Goal: Share content

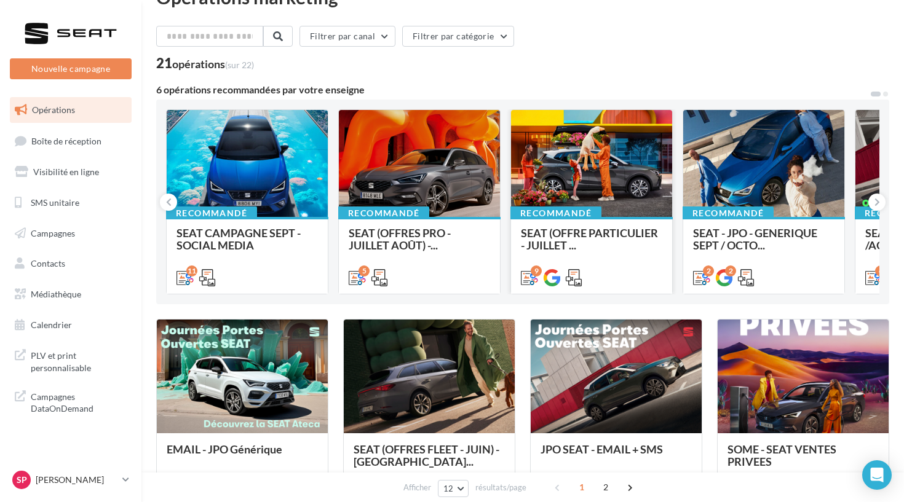
scroll to position [41, 0]
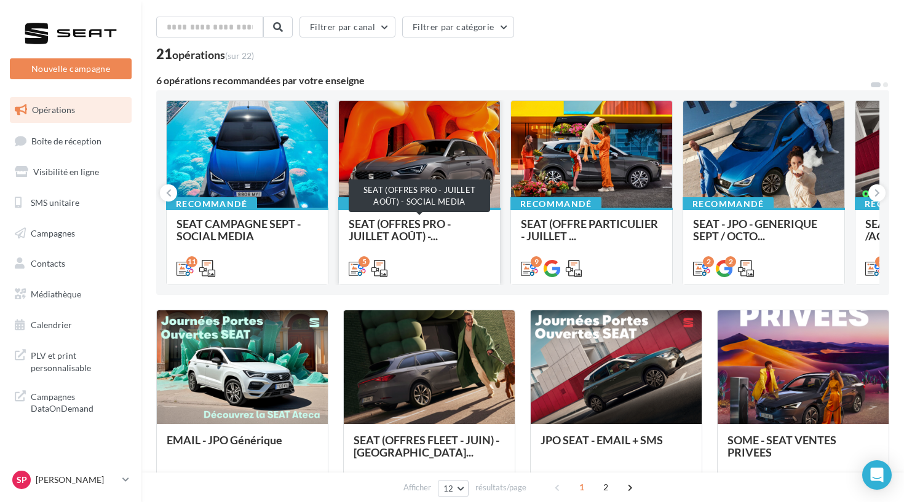
click at [395, 232] on span "SEAT (OFFRES PRO - JUILLET AOÛT) -..." at bounding box center [400, 230] width 102 height 26
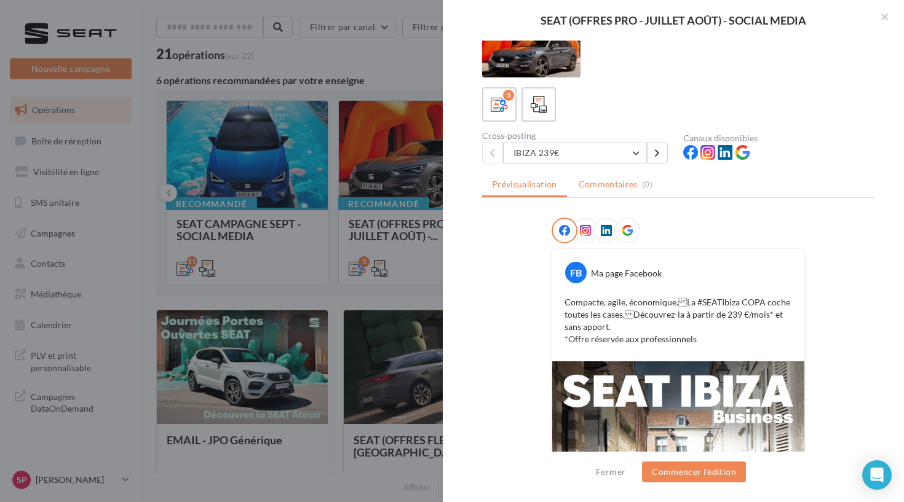
scroll to position [10, 0]
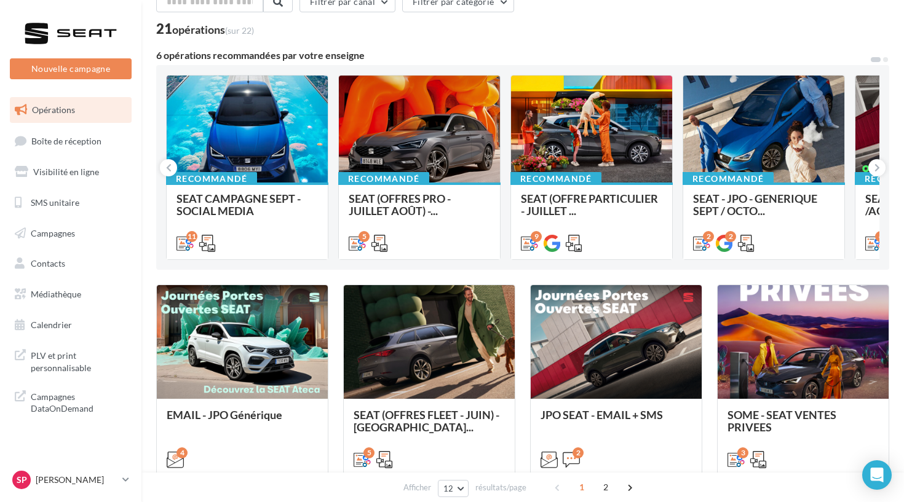
scroll to position [89, 0]
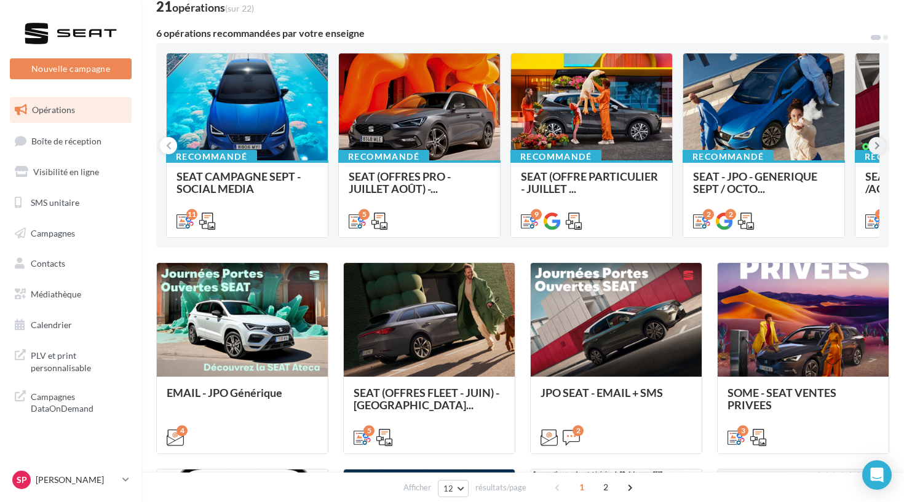
click at [877, 145] on icon at bounding box center [877, 146] width 6 height 12
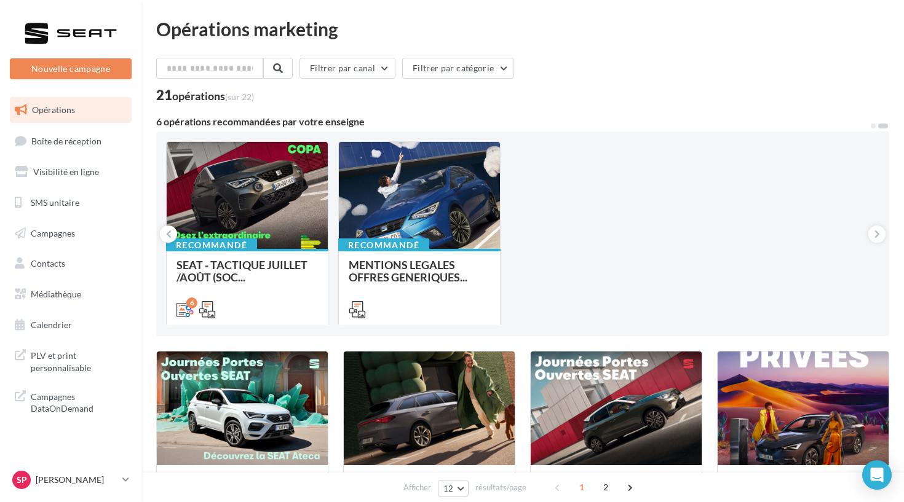
scroll to position [0, 0]
click at [173, 238] on button at bounding box center [168, 234] width 17 height 17
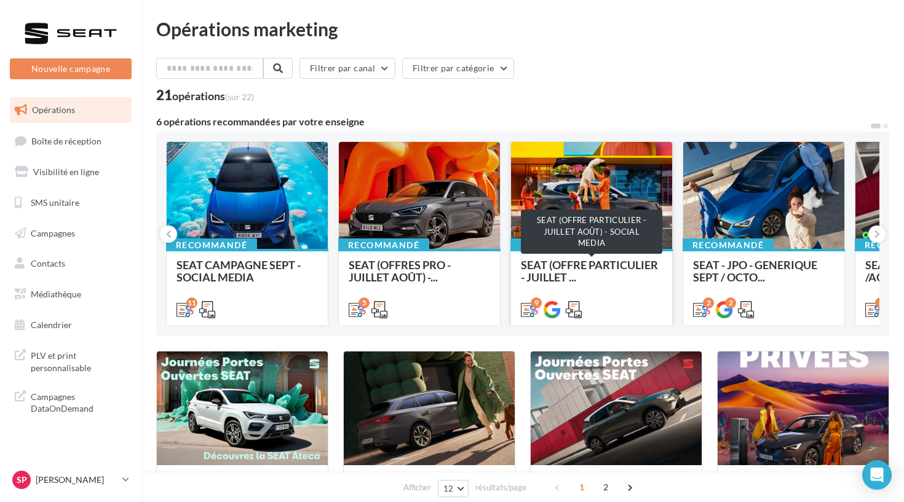
click at [584, 266] on span "SEAT (OFFRE PARTICULIER - JUILLET ..." at bounding box center [589, 271] width 137 height 26
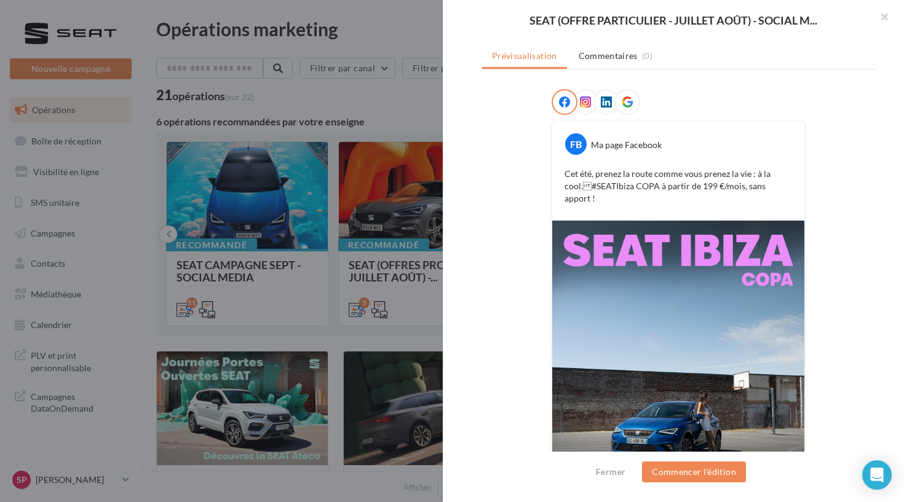
scroll to position [90, 0]
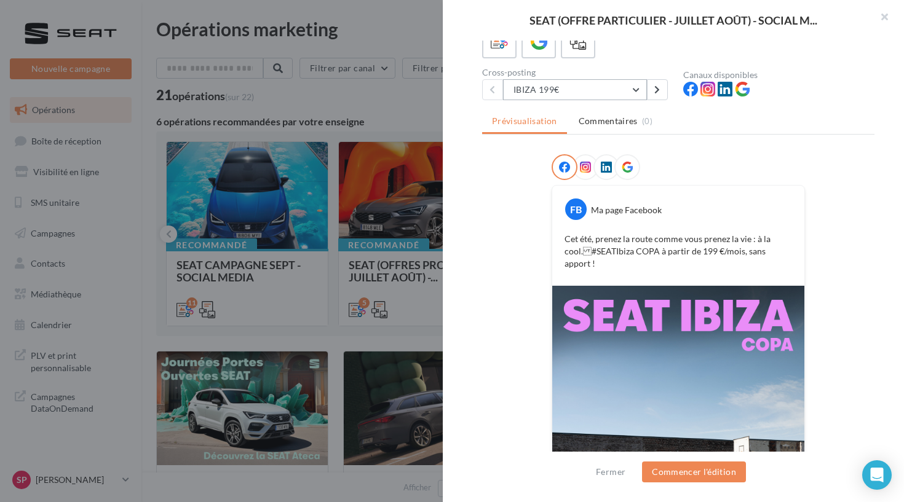
click at [631, 96] on button "IBIZA 199€" at bounding box center [575, 89] width 144 height 21
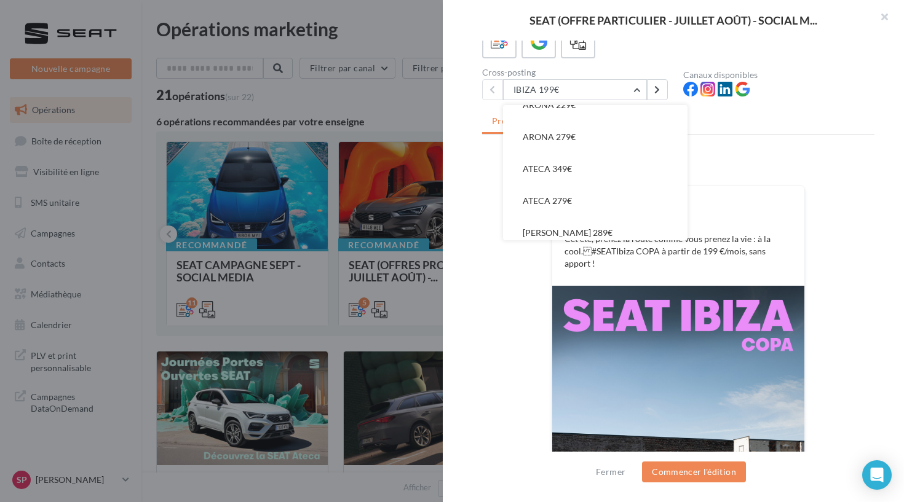
scroll to position [87, 0]
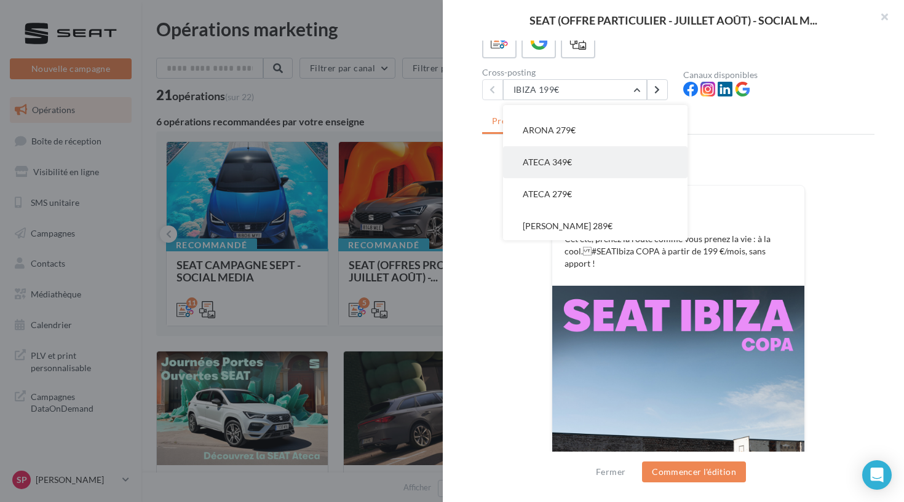
click at [618, 163] on button "ATECA 349€" at bounding box center [595, 162] width 184 height 32
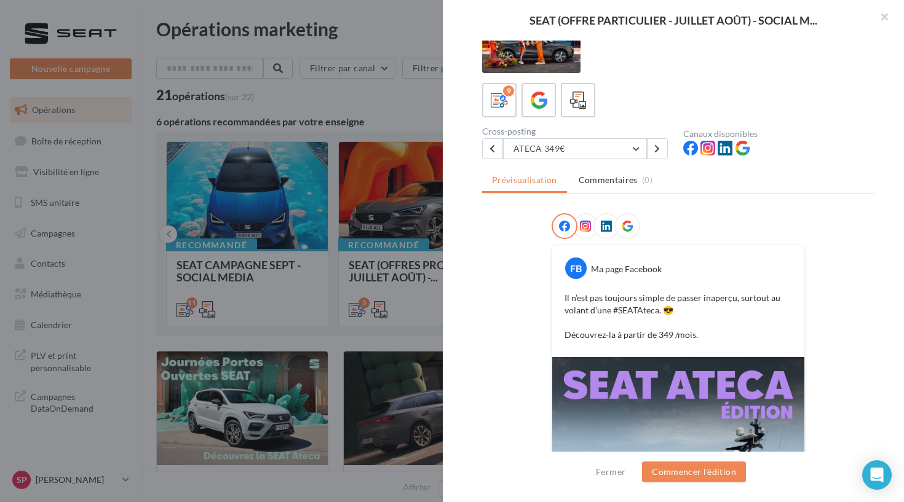
scroll to position [5, 0]
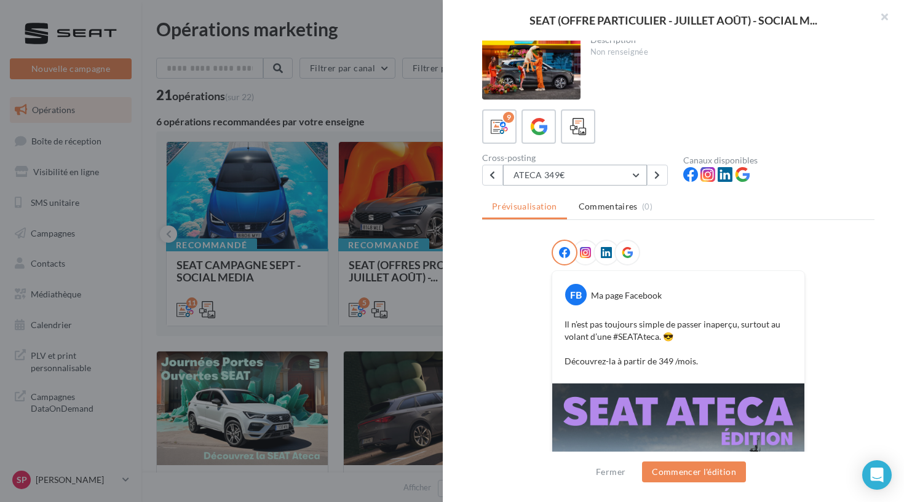
click at [638, 179] on button "ATECA 349€" at bounding box center [575, 175] width 144 height 21
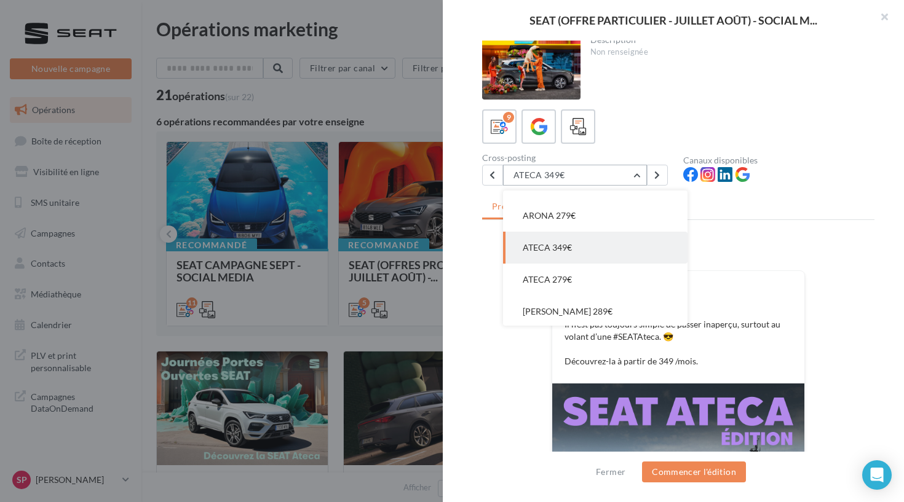
scroll to position [96, 0]
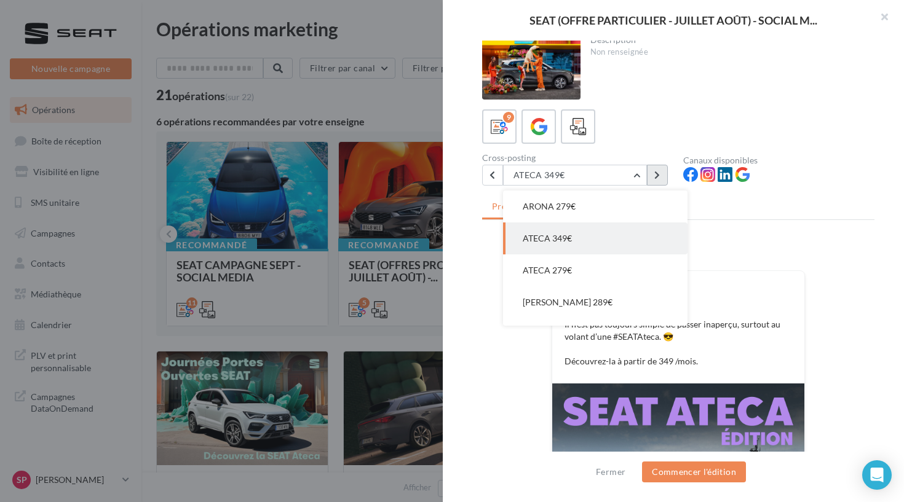
click at [657, 176] on icon at bounding box center [657, 175] width 6 height 9
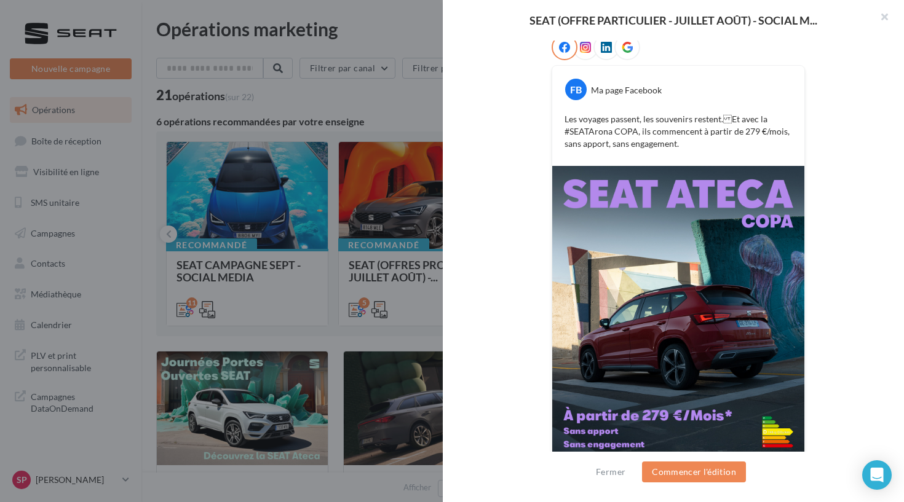
scroll to position [208, 0]
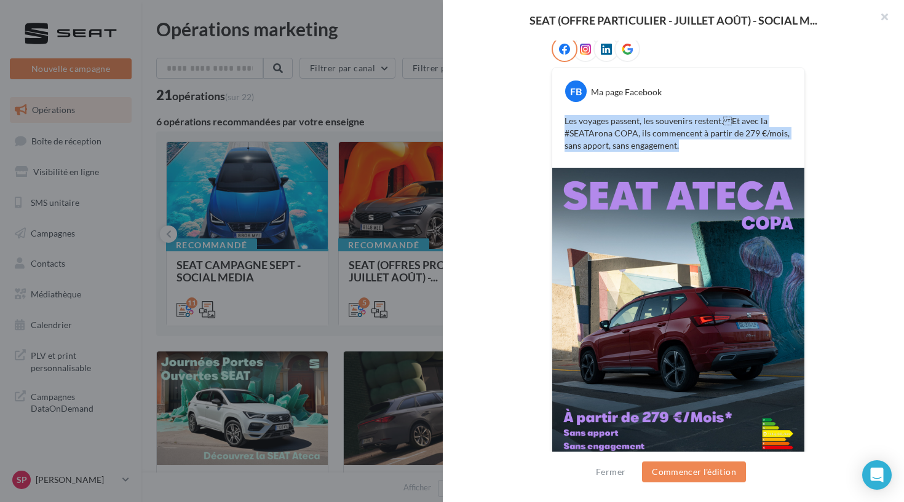
drag, startPoint x: 679, startPoint y: 145, endPoint x: 556, endPoint y: 124, distance: 124.7
click at [556, 124] on div "Les voyages passent, les souvenirs restent.Et avec la #SEATArona COPA, ils com…" at bounding box center [678, 133] width 246 height 43
copy p "Les voyages passent, les souvenirs restent.Et avec la #SEATArona COPA, ils com…"
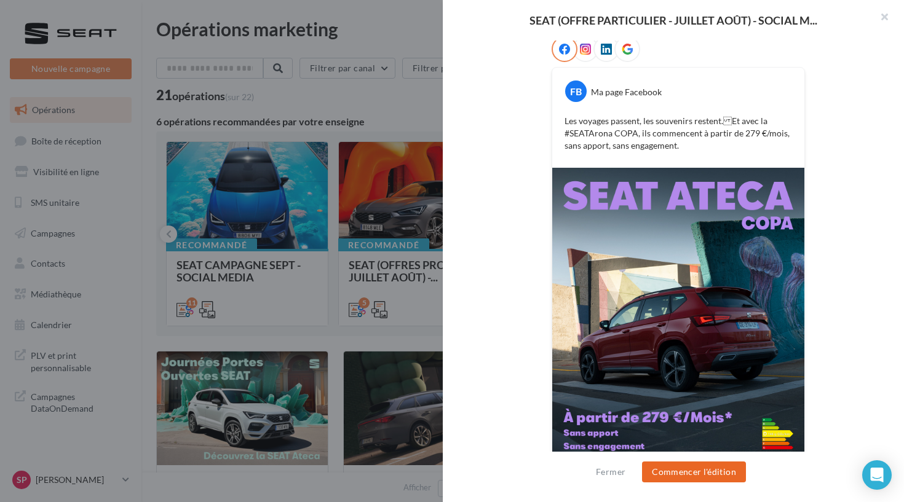
click at [694, 478] on button "Commencer l'édition" at bounding box center [694, 472] width 104 height 21
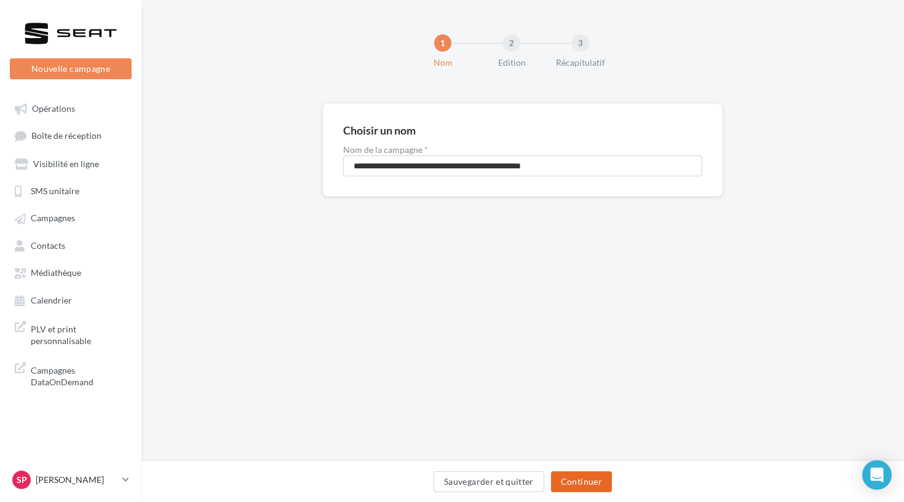
click at [599, 482] on button "Continuer" at bounding box center [581, 482] width 61 height 21
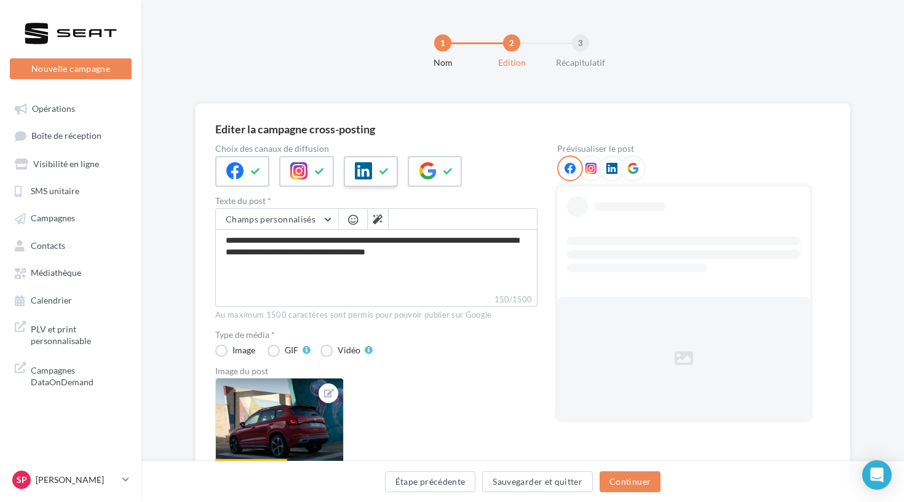
click at [366, 179] on icon at bounding box center [363, 170] width 17 height 17
click at [421, 180] on span at bounding box center [427, 171] width 17 height 18
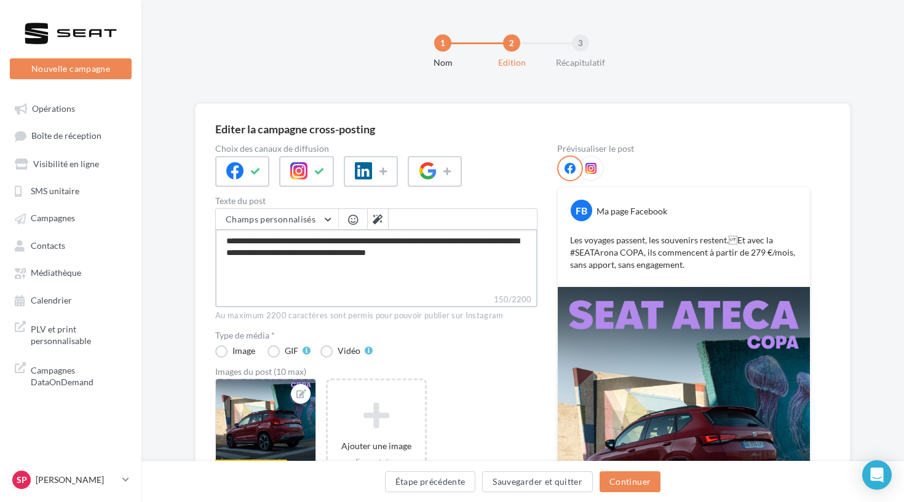
click at [390, 237] on textarea "**********" at bounding box center [376, 261] width 322 height 64
type textarea "**********"
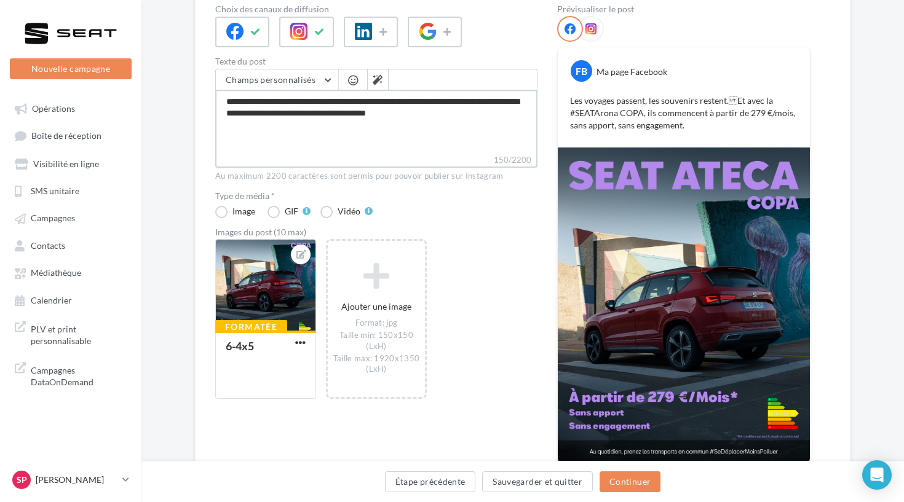
scroll to position [175, 0]
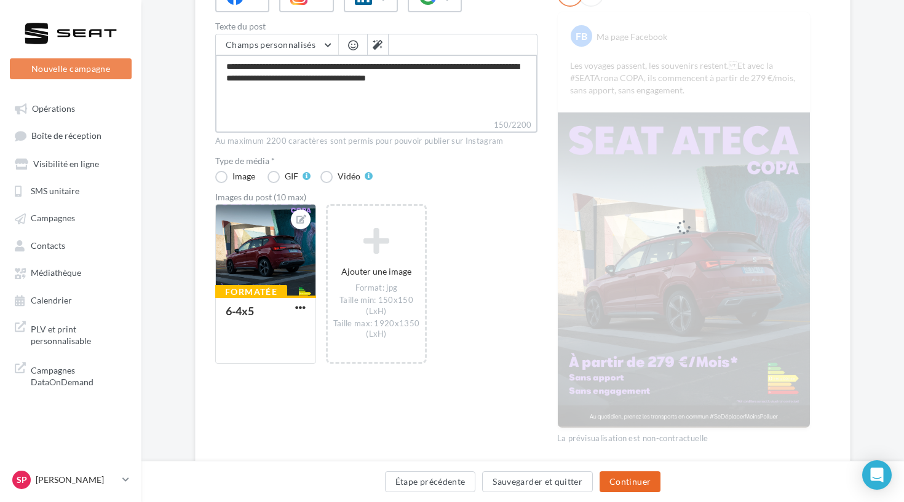
type textarea "**********"
click at [614, 489] on button "Continuer" at bounding box center [630, 482] width 61 height 21
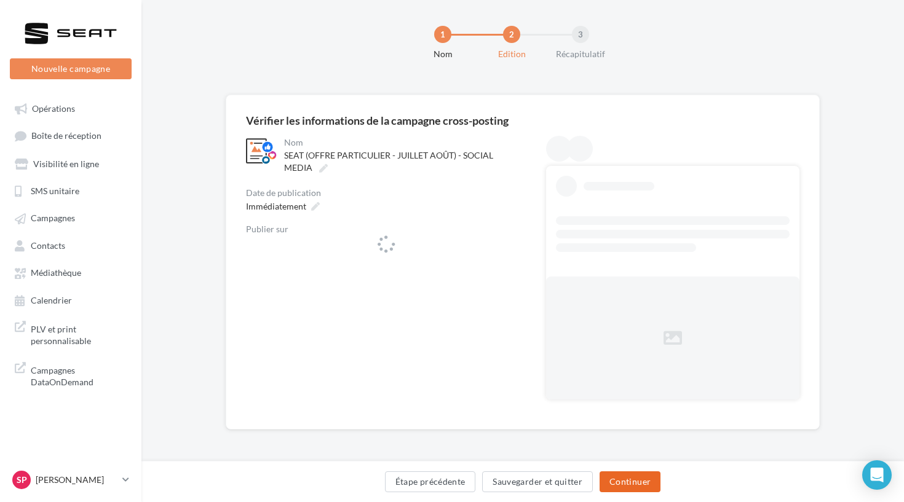
scroll to position [9, 0]
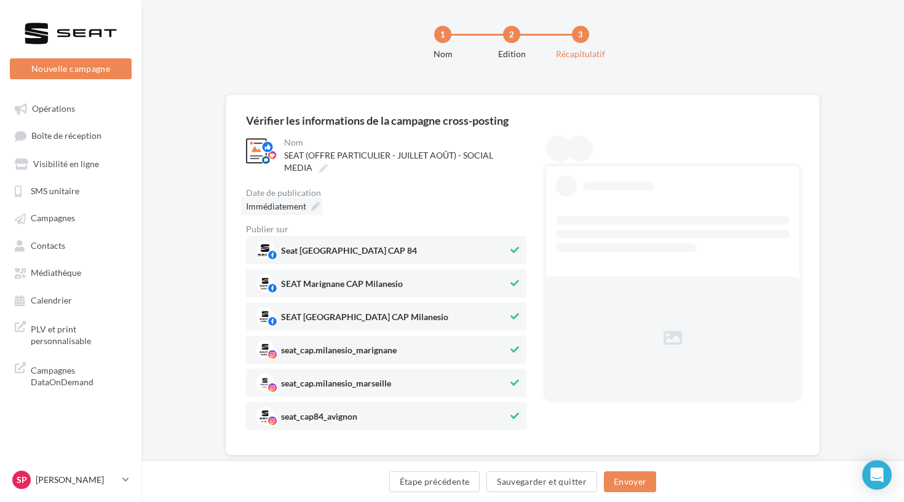
click at [301, 202] on span "Immédiatement" at bounding box center [276, 206] width 60 height 10
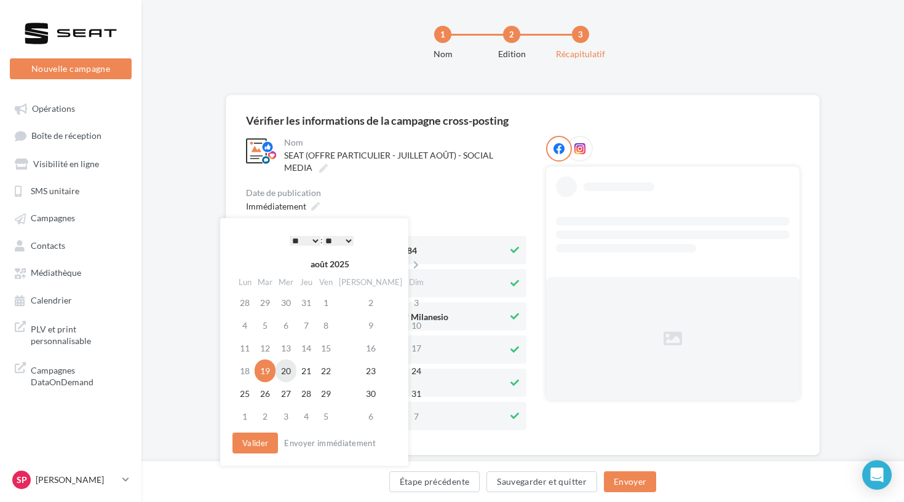
click at [288, 368] on td "20" at bounding box center [285, 371] width 21 height 23
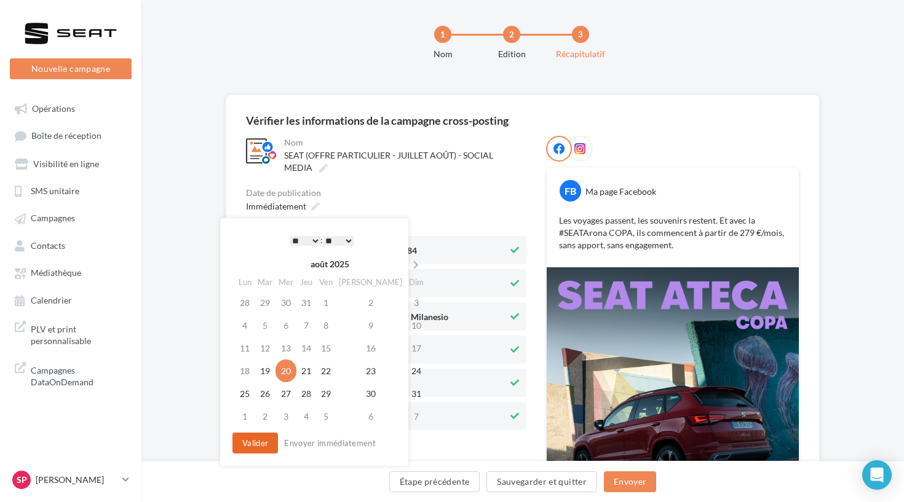
click at [251, 440] on button "Valider" at bounding box center [255, 443] width 46 height 21
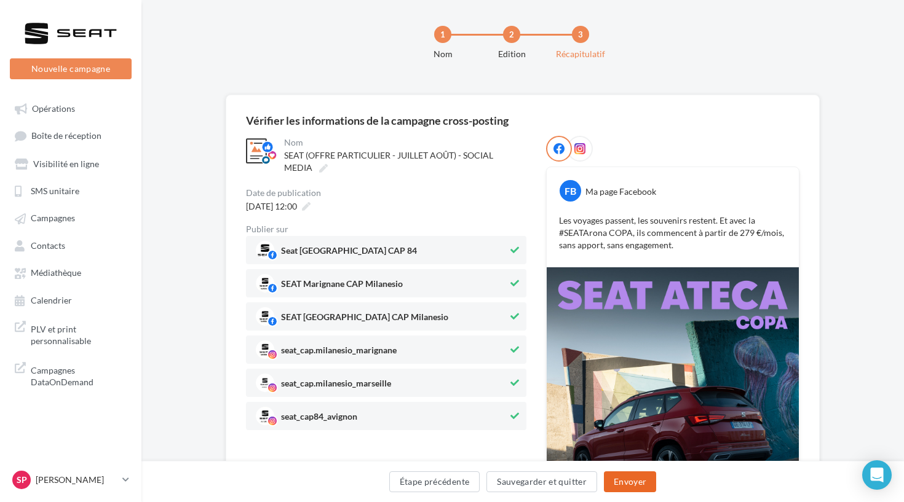
click at [618, 484] on button "Envoyer" at bounding box center [630, 482] width 52 height 21
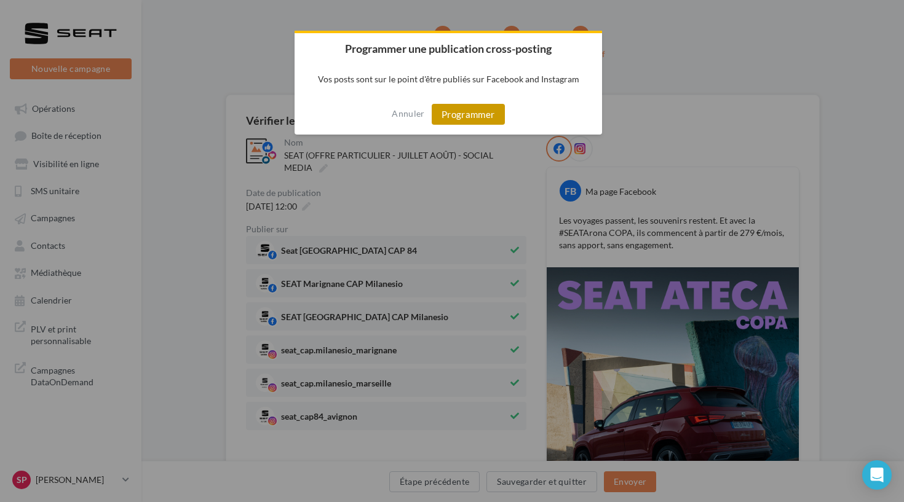
click at [467, 115] on button "Programmer" at bounding box center [468, 114] width 73 height 21
